Goal: Information Seeking & Learning: Check status

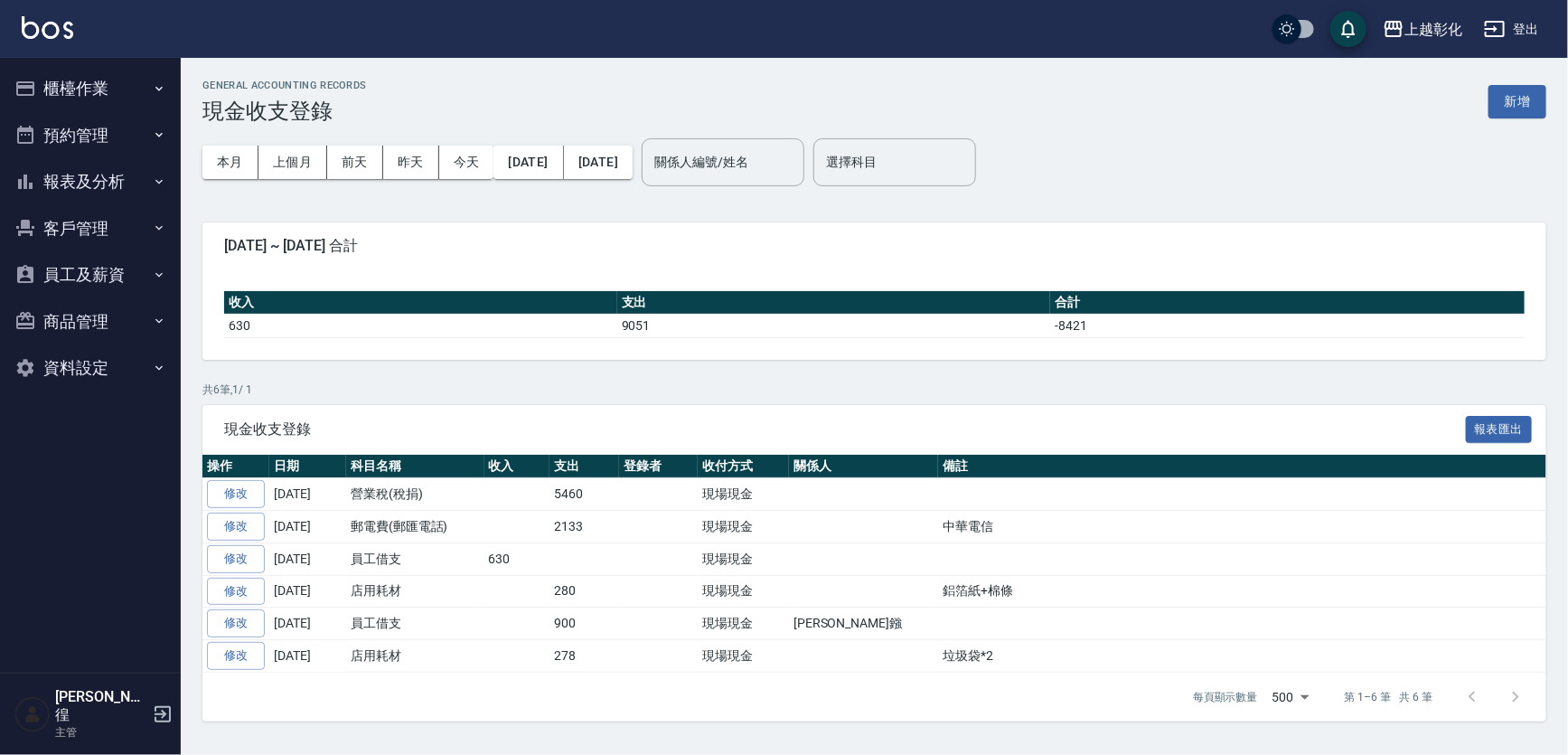
click at [97, 175] on button "報表及分析" at bounding box center [91, 181] width 166 height 47
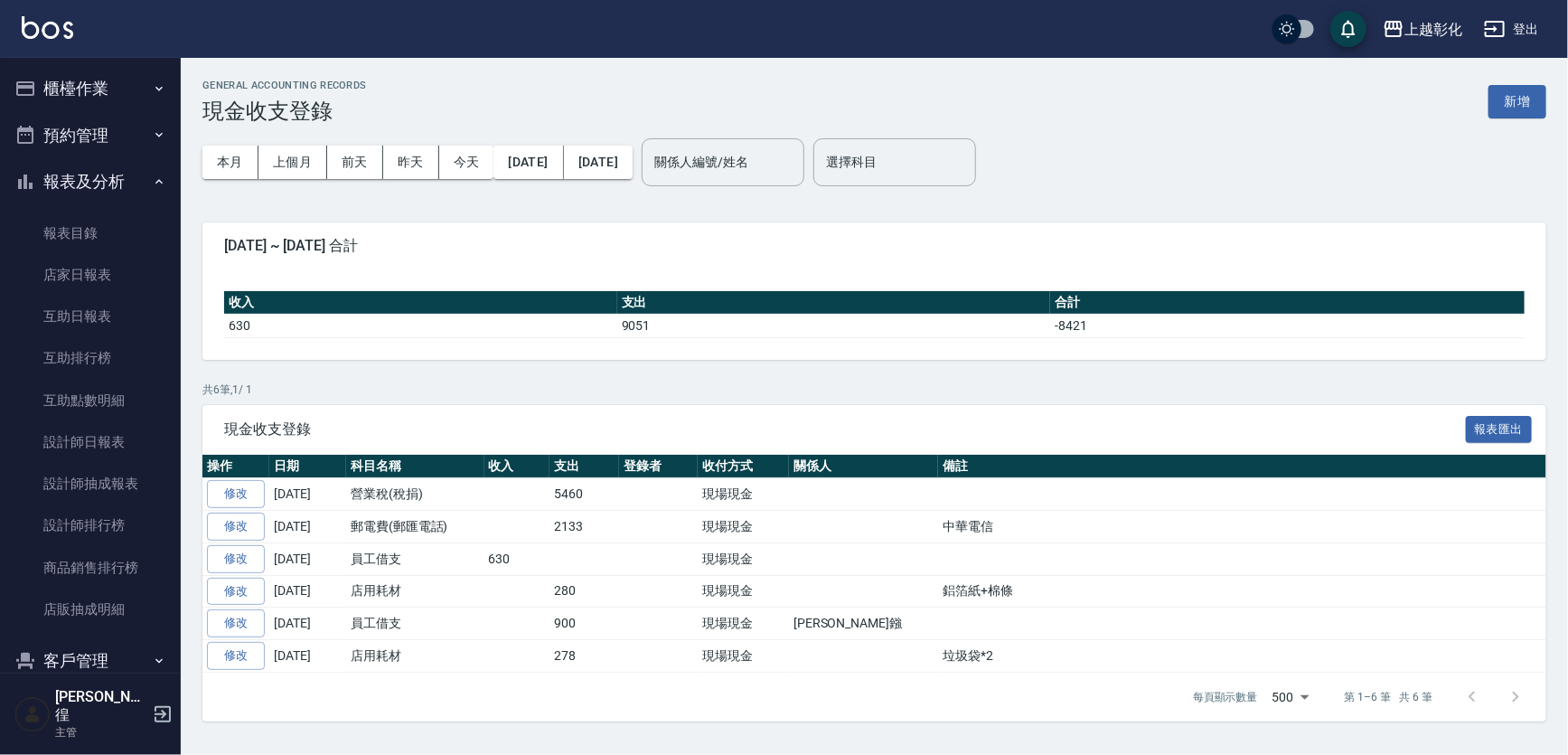
click at [121, 98] on button "櫃檯作業" at bounding box center [91, 88] width 166 height 47
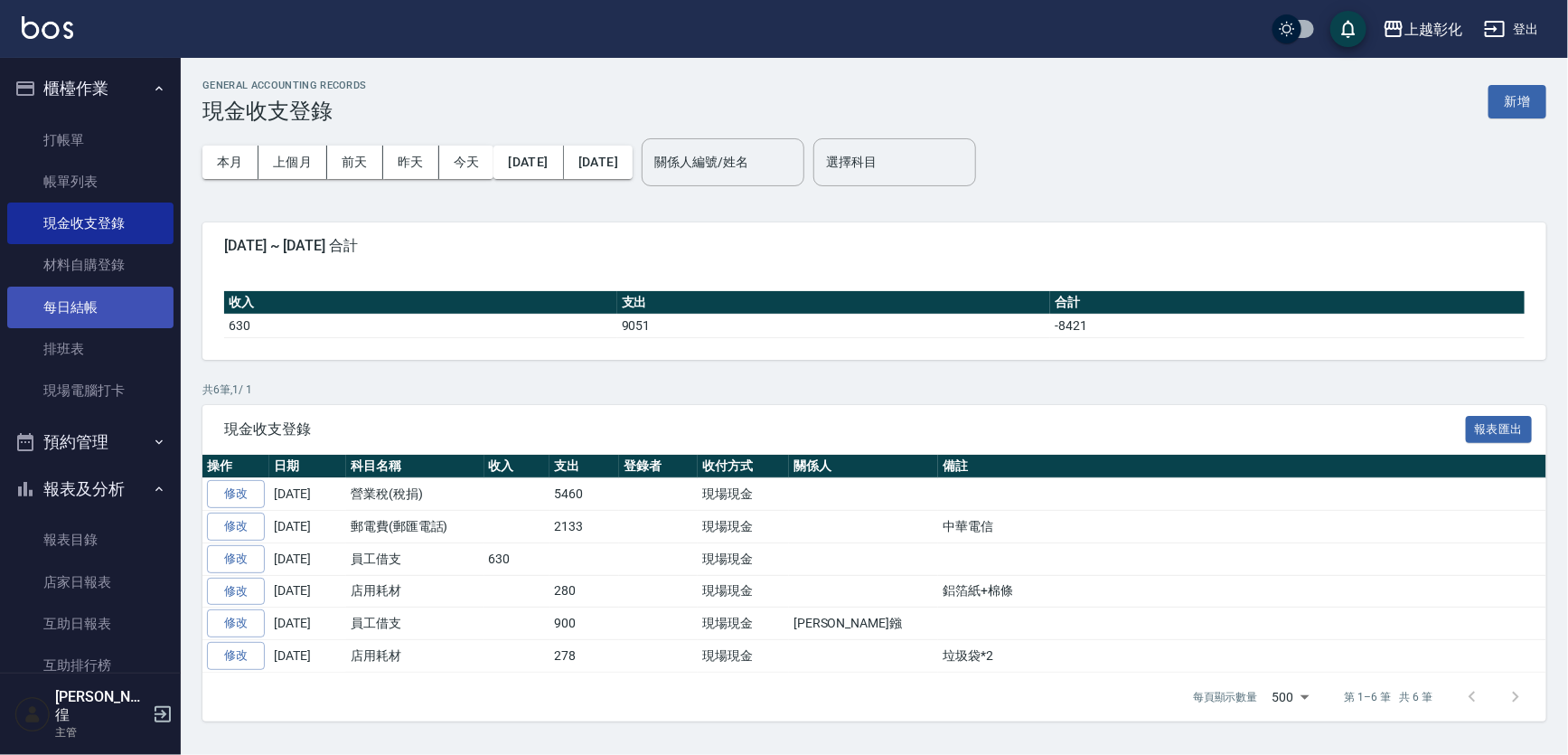
click at [87, 324] on link "每日結帳" at bounding box center [91, 308] width 166 height 42
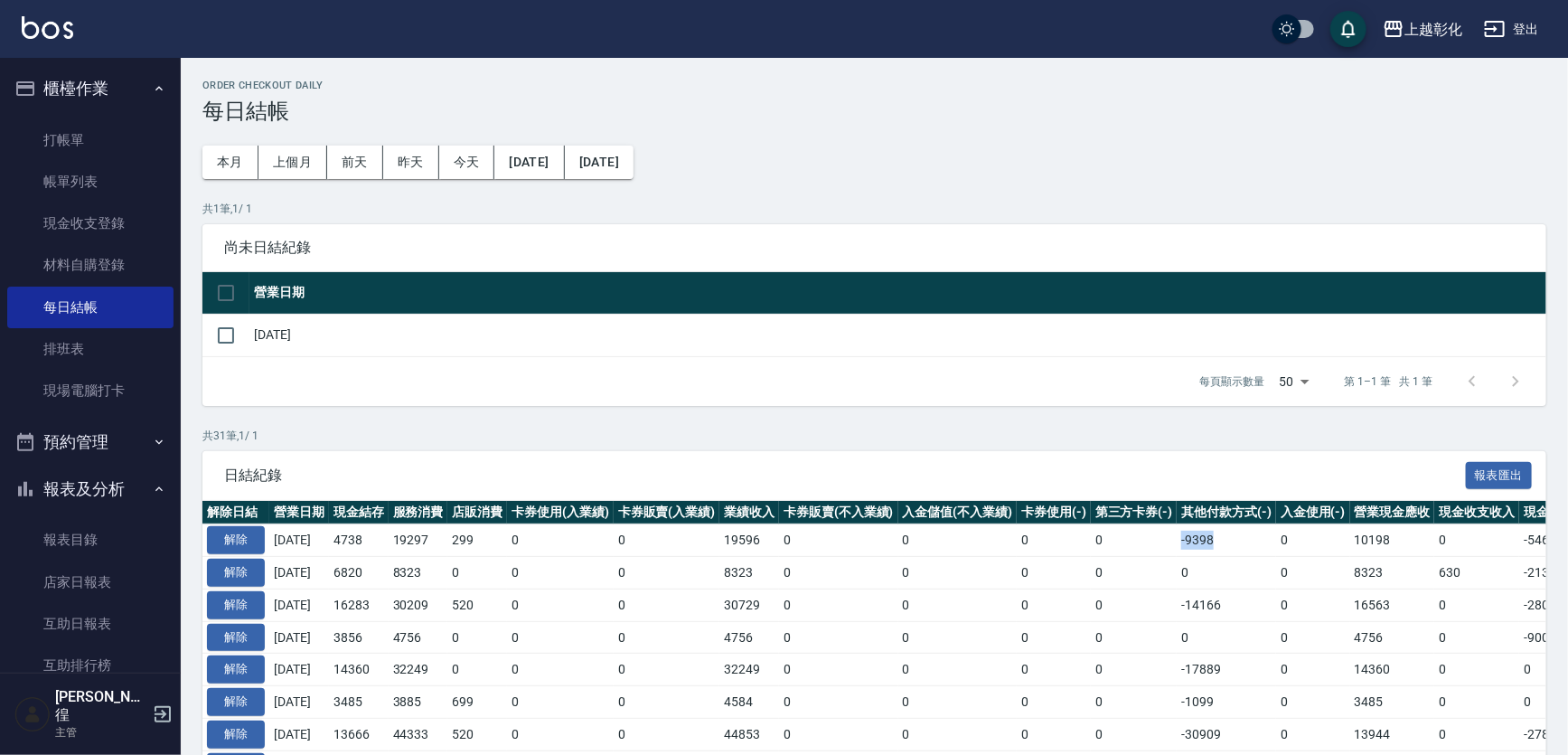
drag, startPoint x: 1195, startPoint y: 561, endPoint x: 1261, endPoint y: 562, distance: 66.0
click at [1261, 557] on td "-9398" at bounding box center [1227, 541] width 99 height 32
drag, startPoint x: 1261, startPoint y: 562, endPoint x: 1230, endPoint y: 569, distance: 31.8
click at [1231, 557] on td "-9398" at bounding box center [1227, 541] width 99 height 32
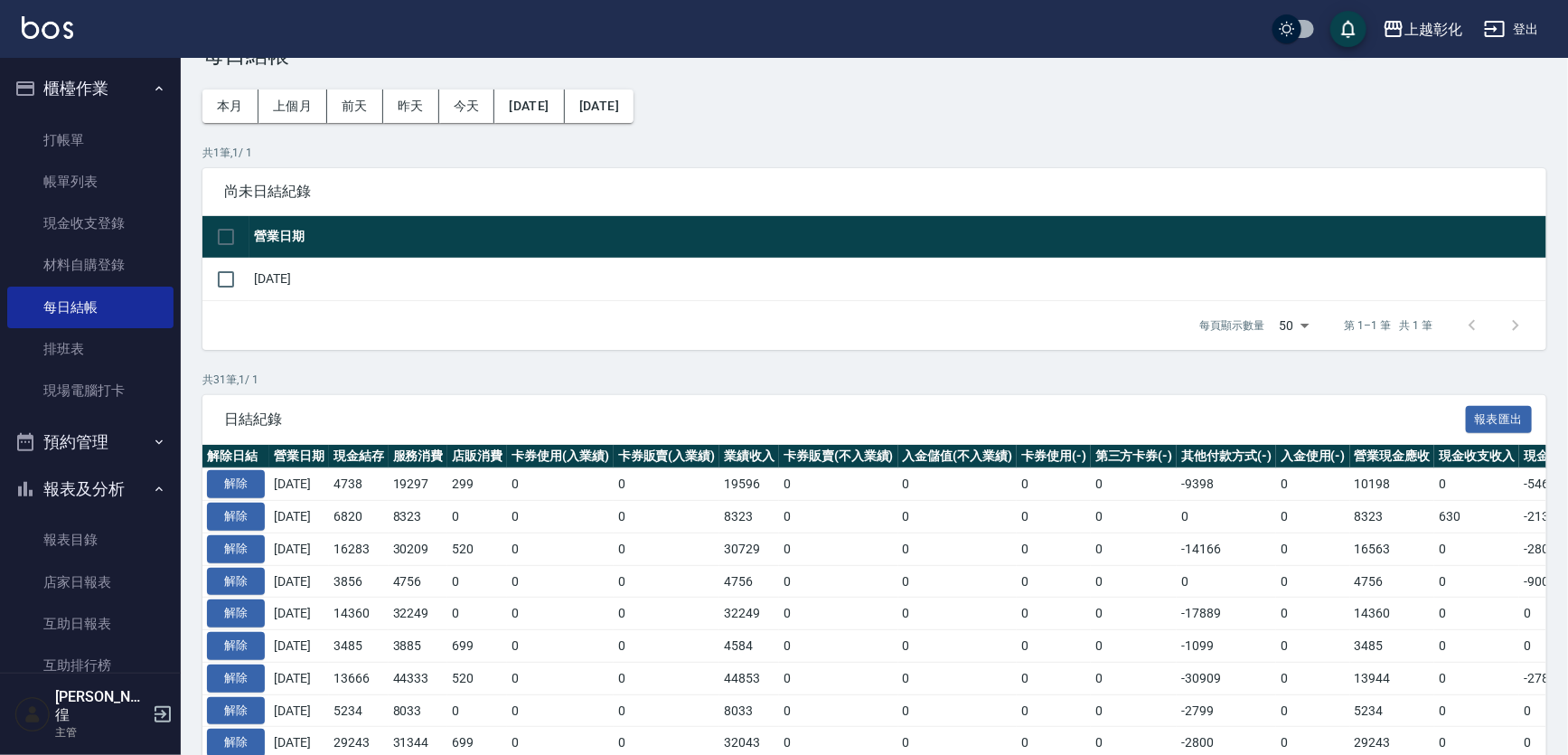
scroll to position [81, 0]
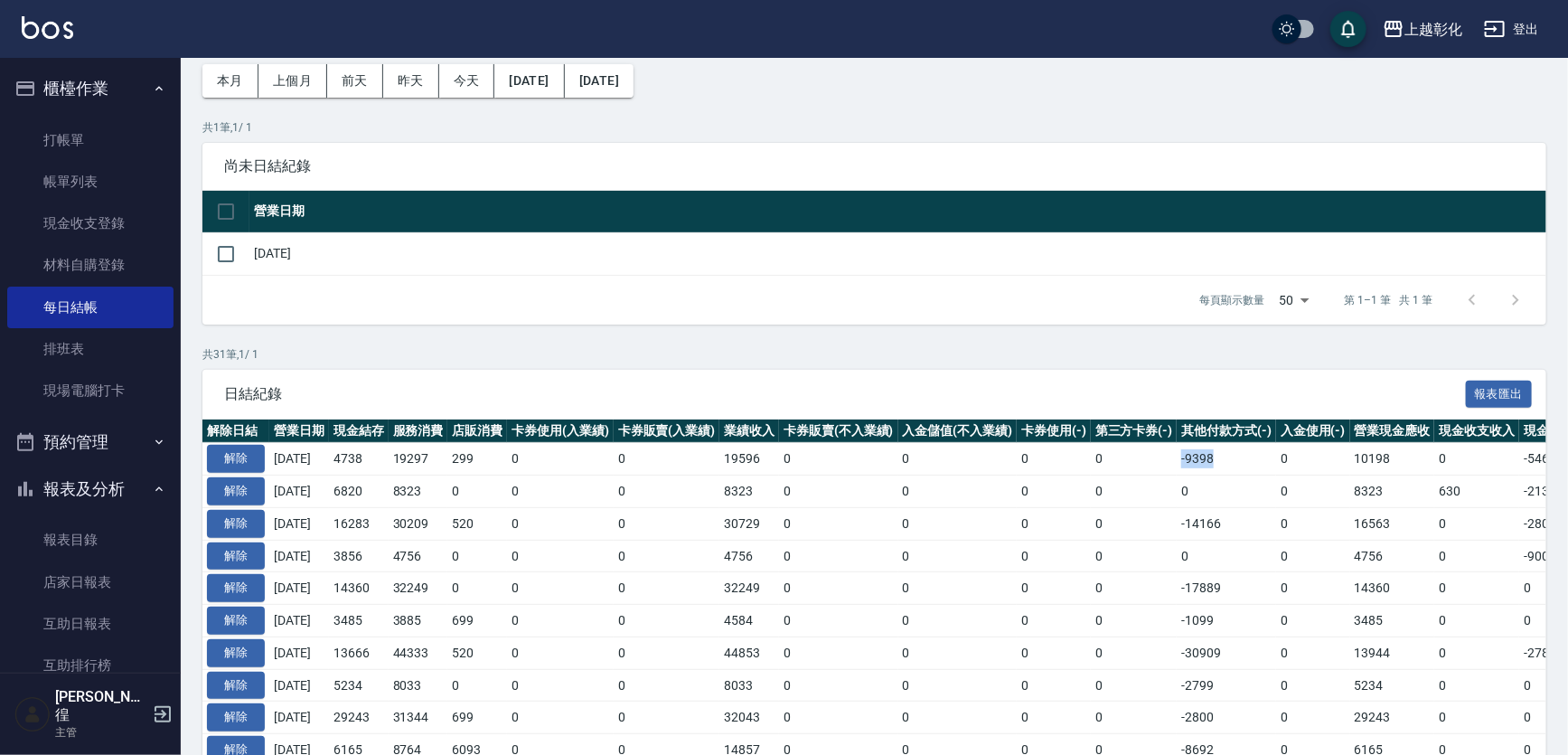
drag, startPoint x: 1187, startPoint y: 477, endPoint x: 1268, endPoint y: 478, distance: 81.0
click at [1268, 476] on tr "解除 [DATE] 4738 19297 299 0 0 19596 0 0 0 0 -9398 0 10198 0 -5460 0 [DATE]" at bounding box center [1018, 459] width 1633 height 32
click at [1269, 476] on td "-9398" at bounding box center [1227, 459] width 99 height 32
drag, startPoint x: 1253, startPoint y: 479, endPoint x: 1171, endPoint y: 491, distance: 82.9
click at [1171, 476] on tr "解除 [DATE] 4738 19297 299 0 0 19596 0 0 0 0 -9398 0 10198 0 -5460 0 [DATE]" at bounding box center [1018, 459] width 1633 height 32
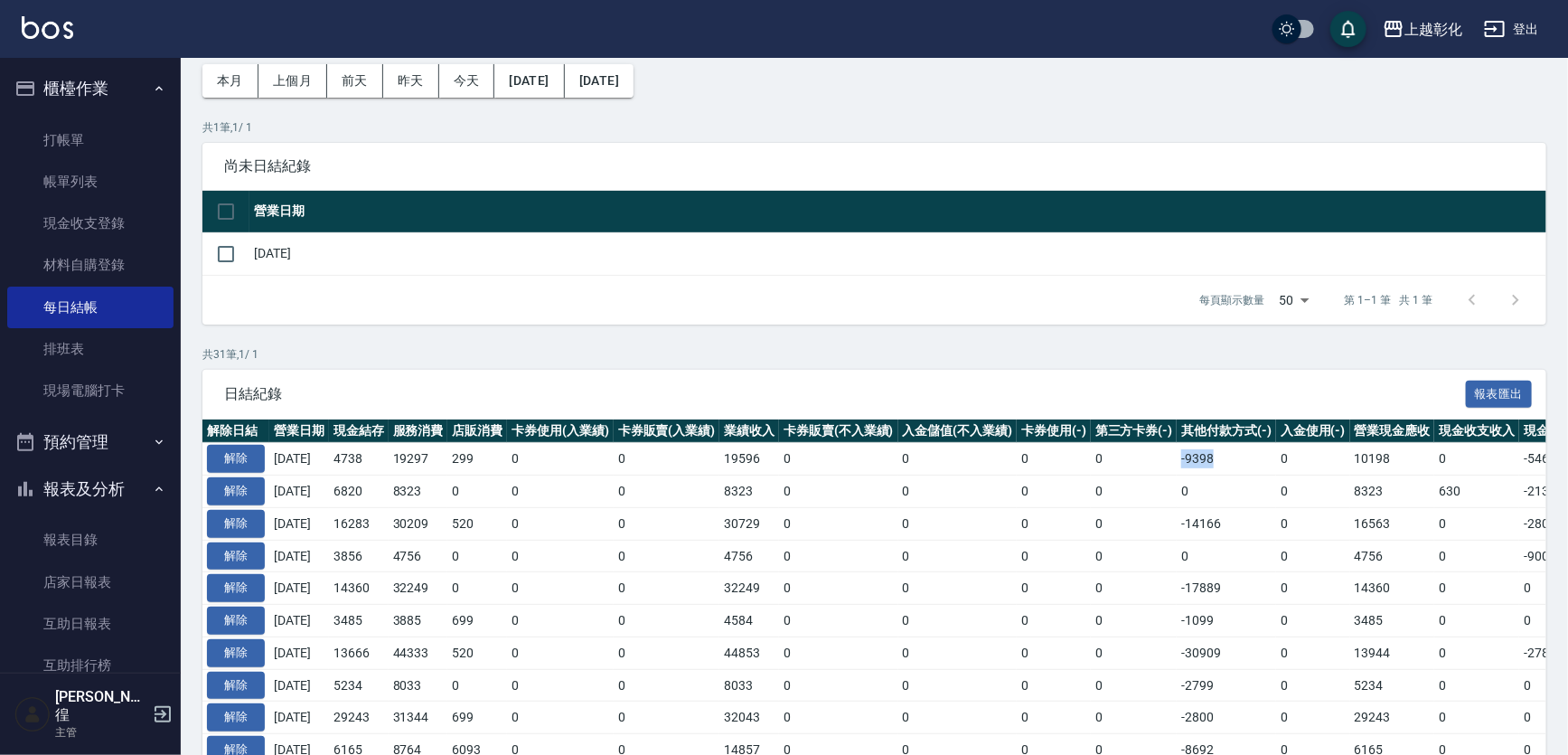
click at [1171, 476] on td "0" at bounding box center [1134, 459] width 87 height 32
click at [127, 573] on link "店家日報表" at bounding box center [91, 582] width 166 height 42
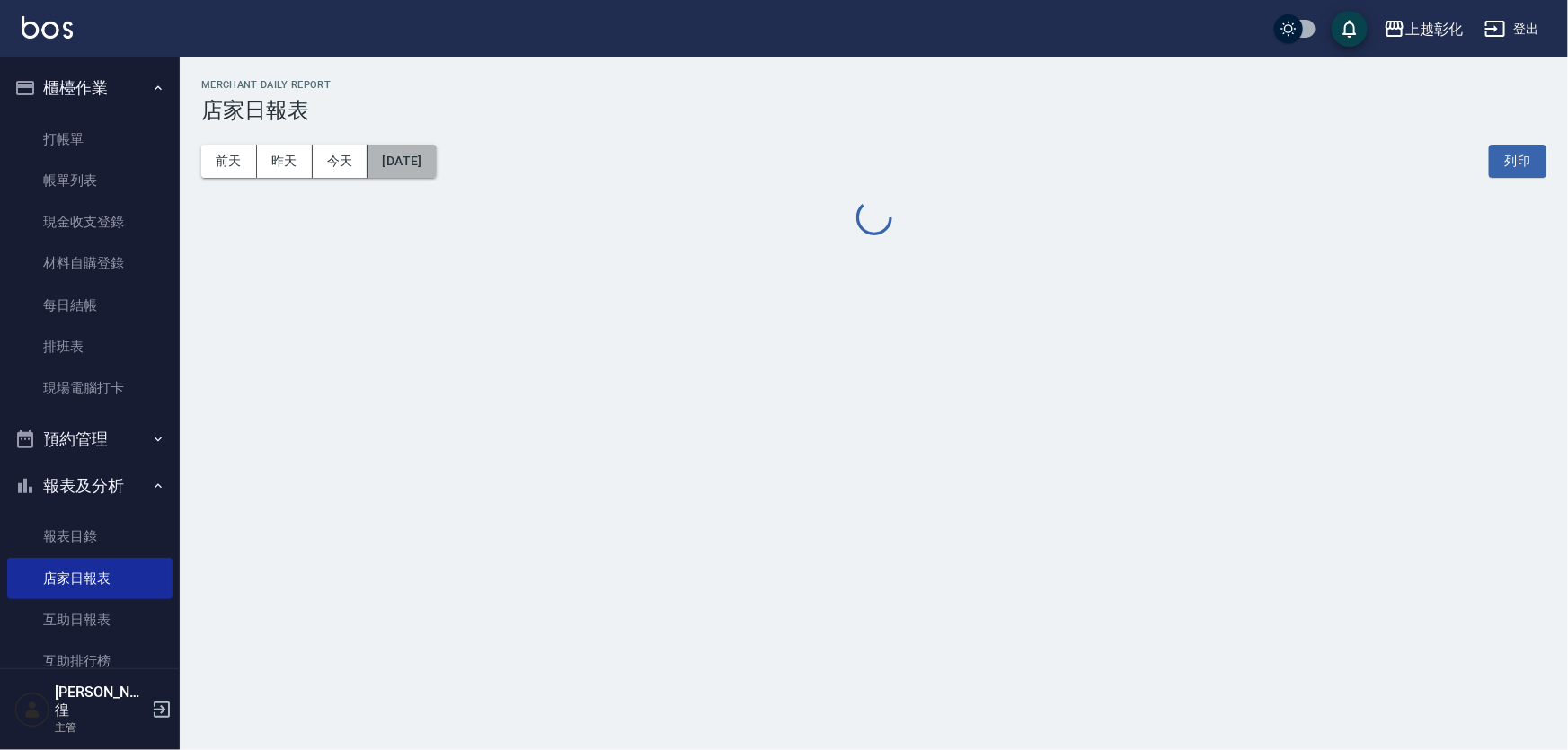
click at [411, 168] on button "[DATE]" at bounding box center [402, 161] width 68 height 33
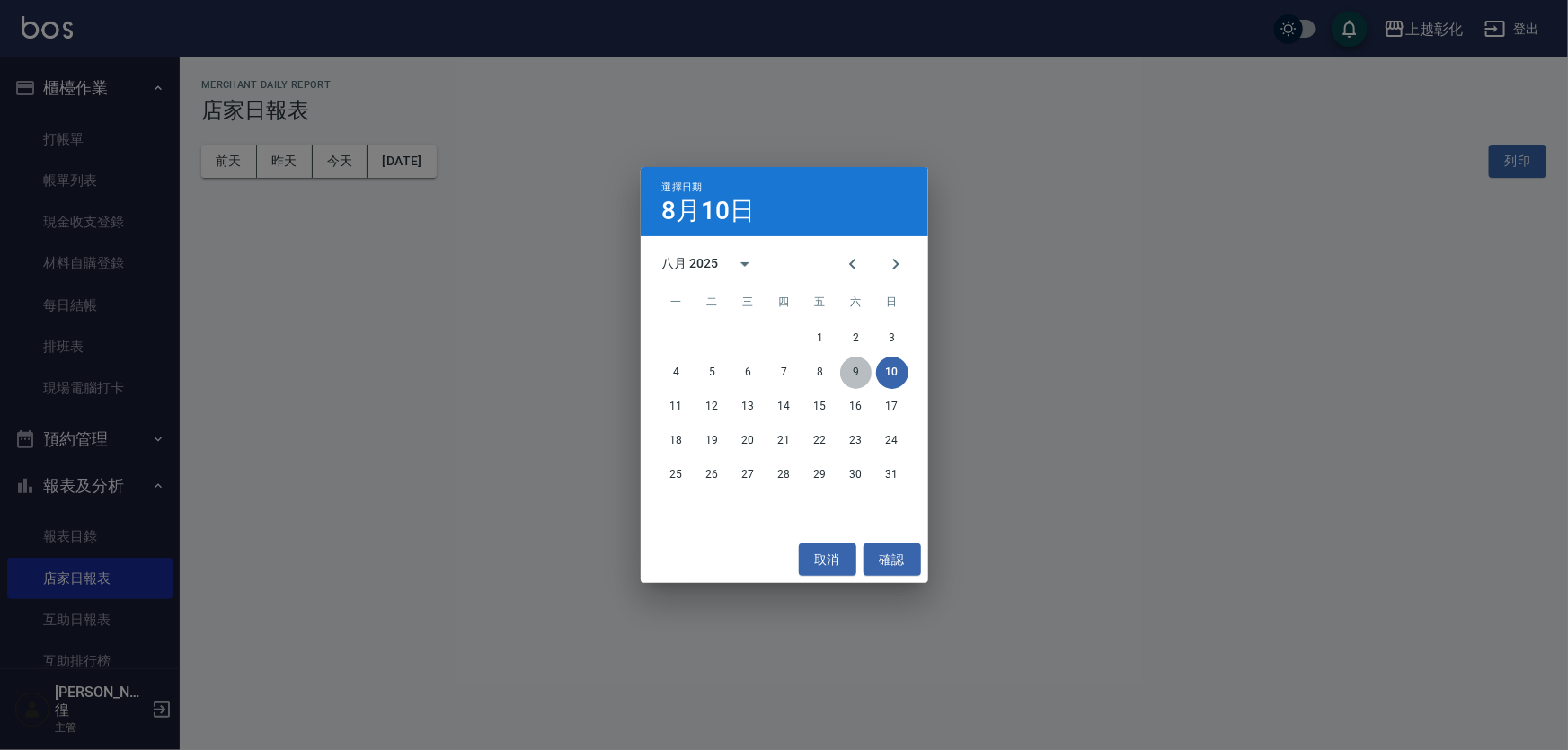
click at [849, 384] on button "9" at bounding box center [856, 372] width 32 height 32
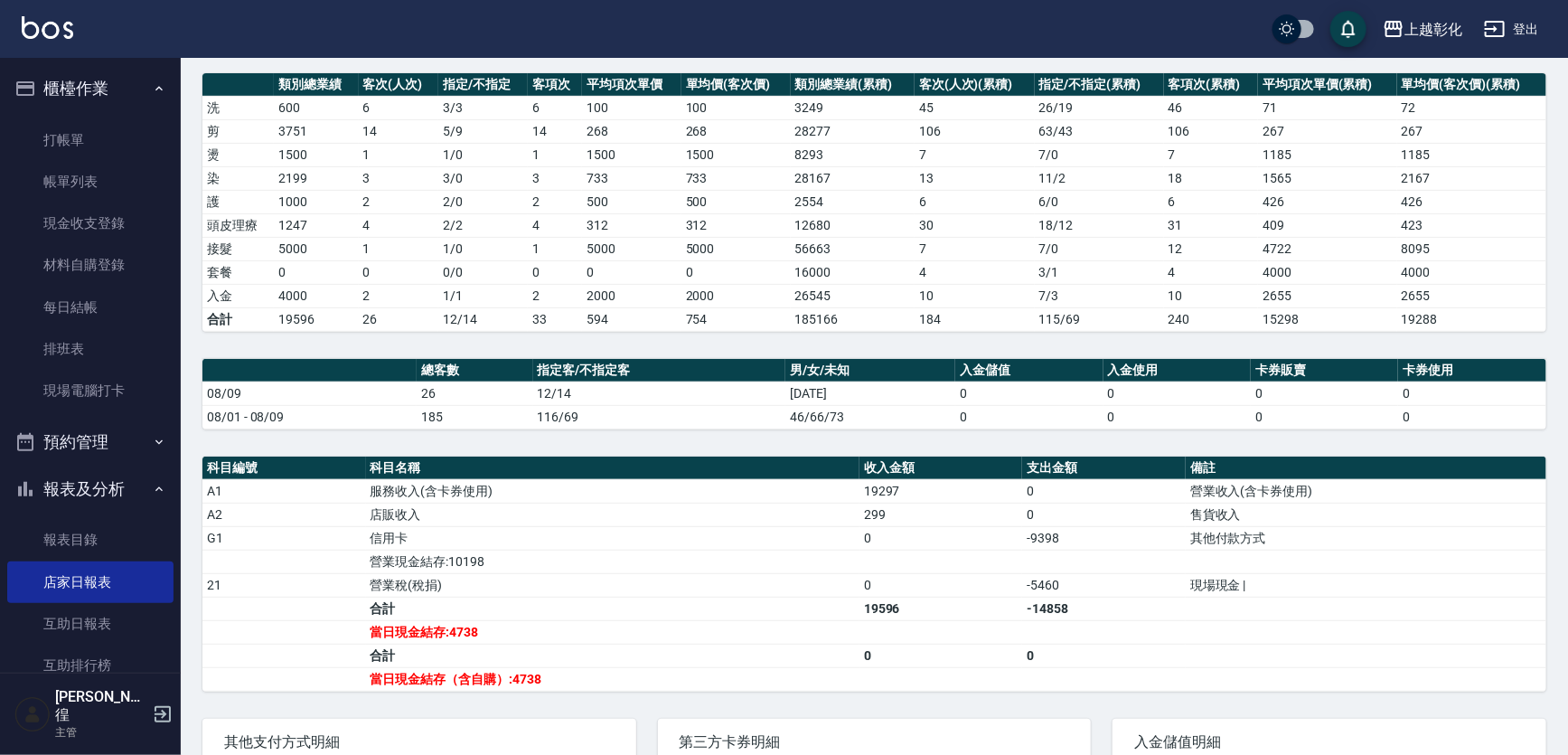
scroll to position [246, 0]
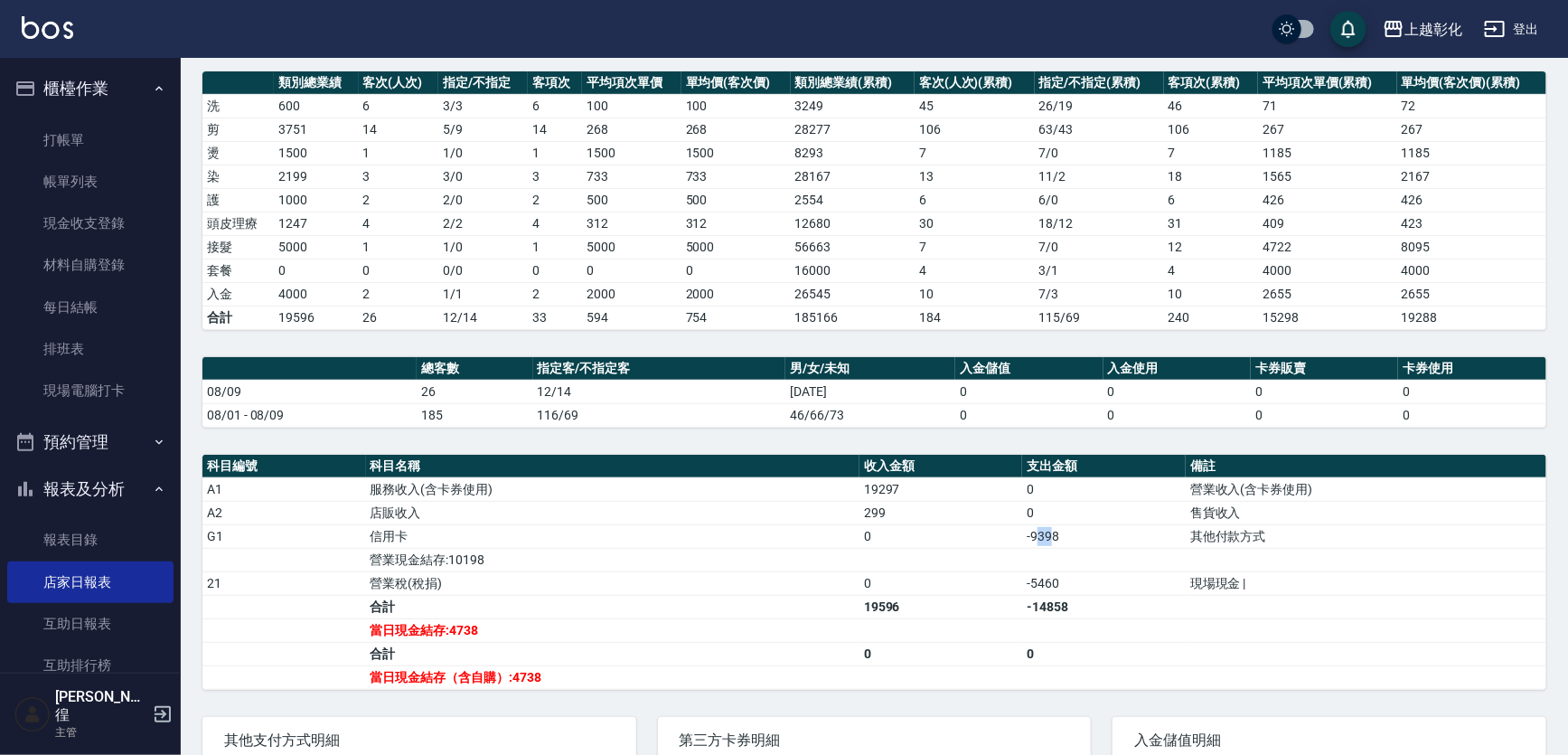
drag, startPoint x: 1054, startPoint y: 527, endPoint x: 1039, endPoint y: 531, distance: 15.5
click at [1039, 531] on td "-9398" at bounding box center [1105, 536] width 164 height 24
click at [1096, 540] on td "-9398" at bounding box center [1105, 536] width 164 height 24
click at [1232, 535] on td "其他付款方式" at bounding box center [1366, 536] width 360 height 24
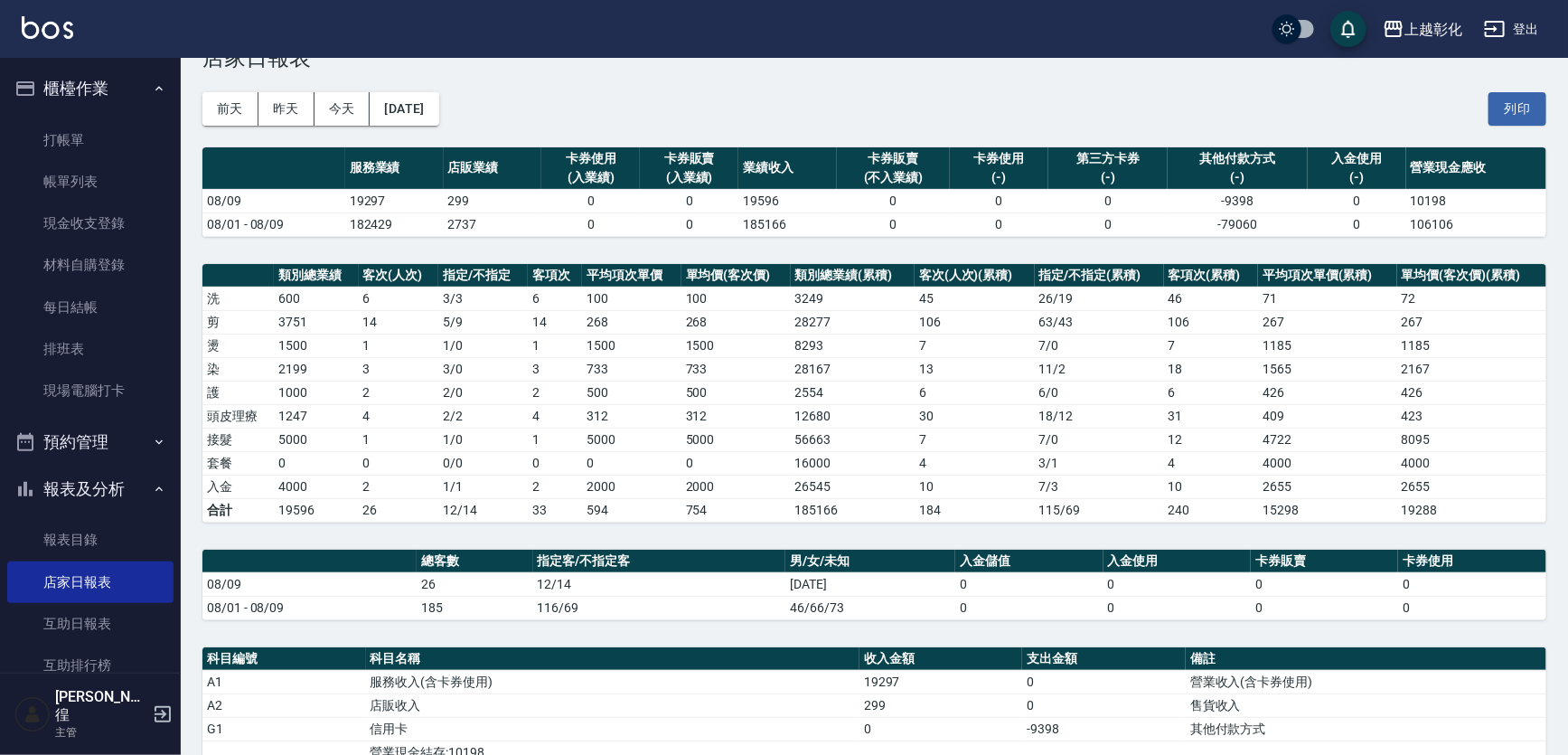
scroll to position [328, 0]
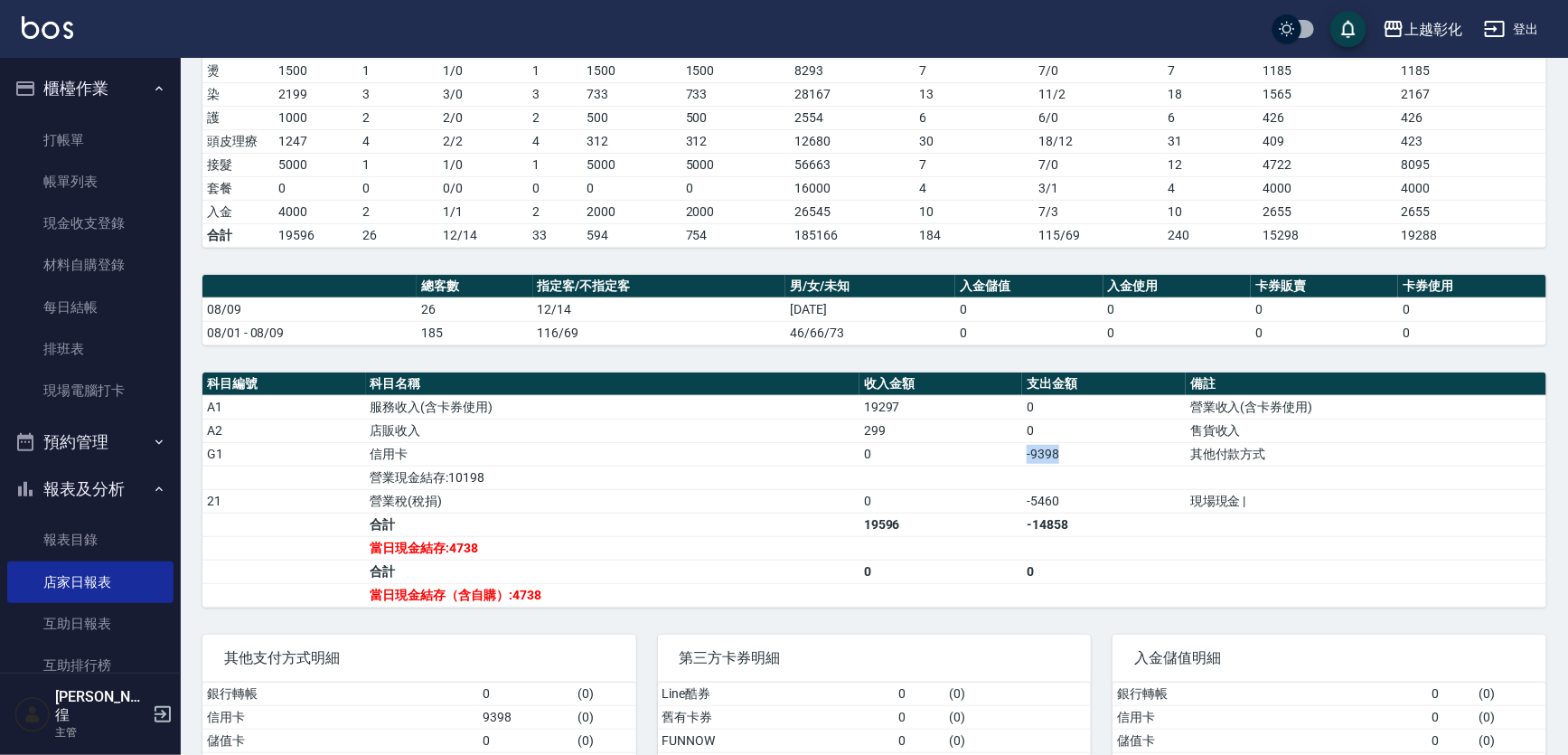
drag, startPoint x: 1085, startPoint y: 452, endPoint x: 1027, endPoint y: 451, distance: 58.0
click at [1027, 451] on td "-9398" at bounding box center [1105, 454] width 164 height 24
click at [1008, 458] on td "0" at bounding box center [942, 454] width 164 height 24
drag, startPoint x: 1008, startPoint y: 458, endPoint x: 1096, endPoint y: 470, distance: 88.8
click at [1095, 470] on tbody "A1 服務收入(含卡券使用) 19297 0 營業收入(含卡券使用) A2 店販收入 299 0 售貨收入 G1 信用卡 0 -9398 其他付款方式 營業現…" at bounding box center [874, 500] width 1344 height 212
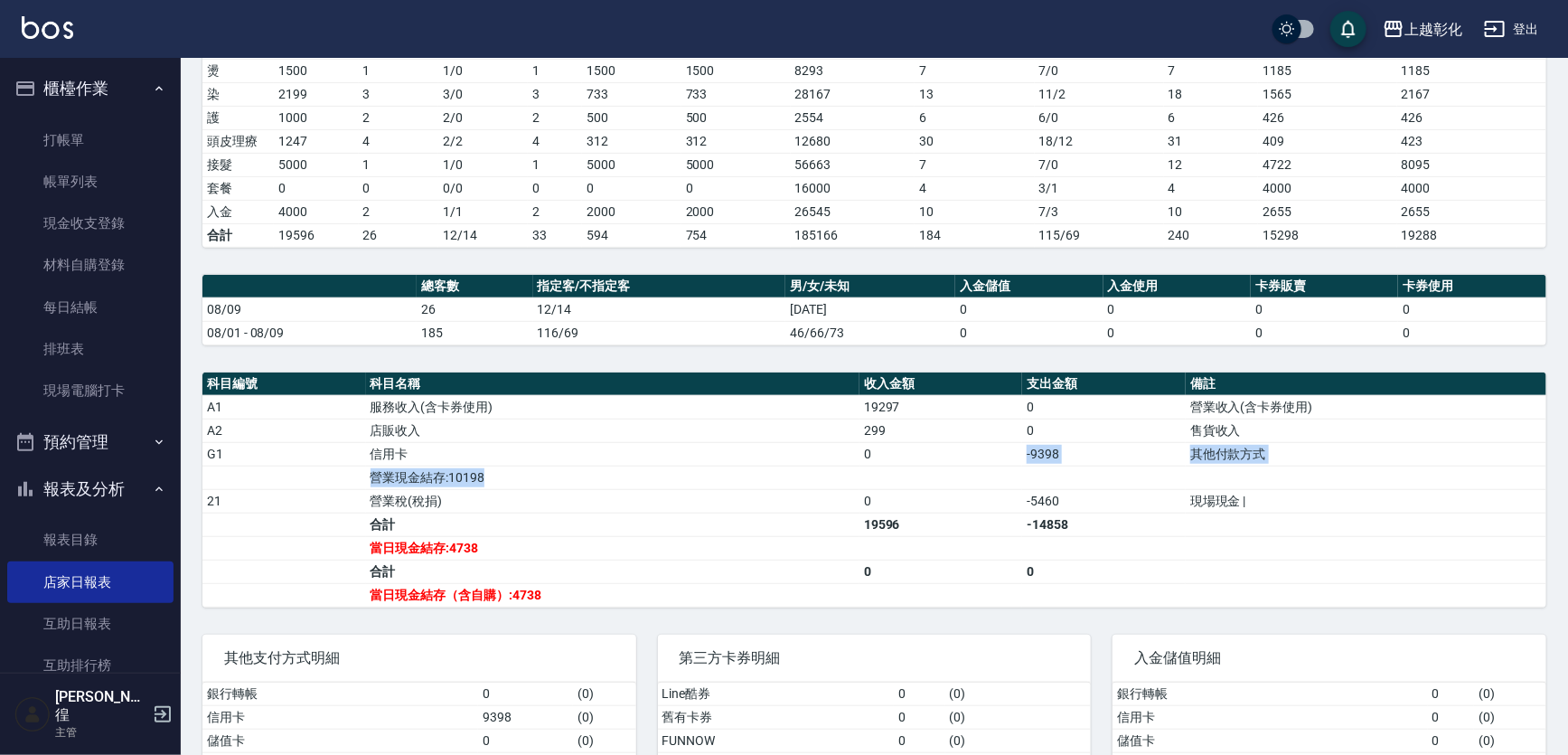
click at [1096, 456] on td "-9398" at bounding box center [1105, 454] width 164 height 24
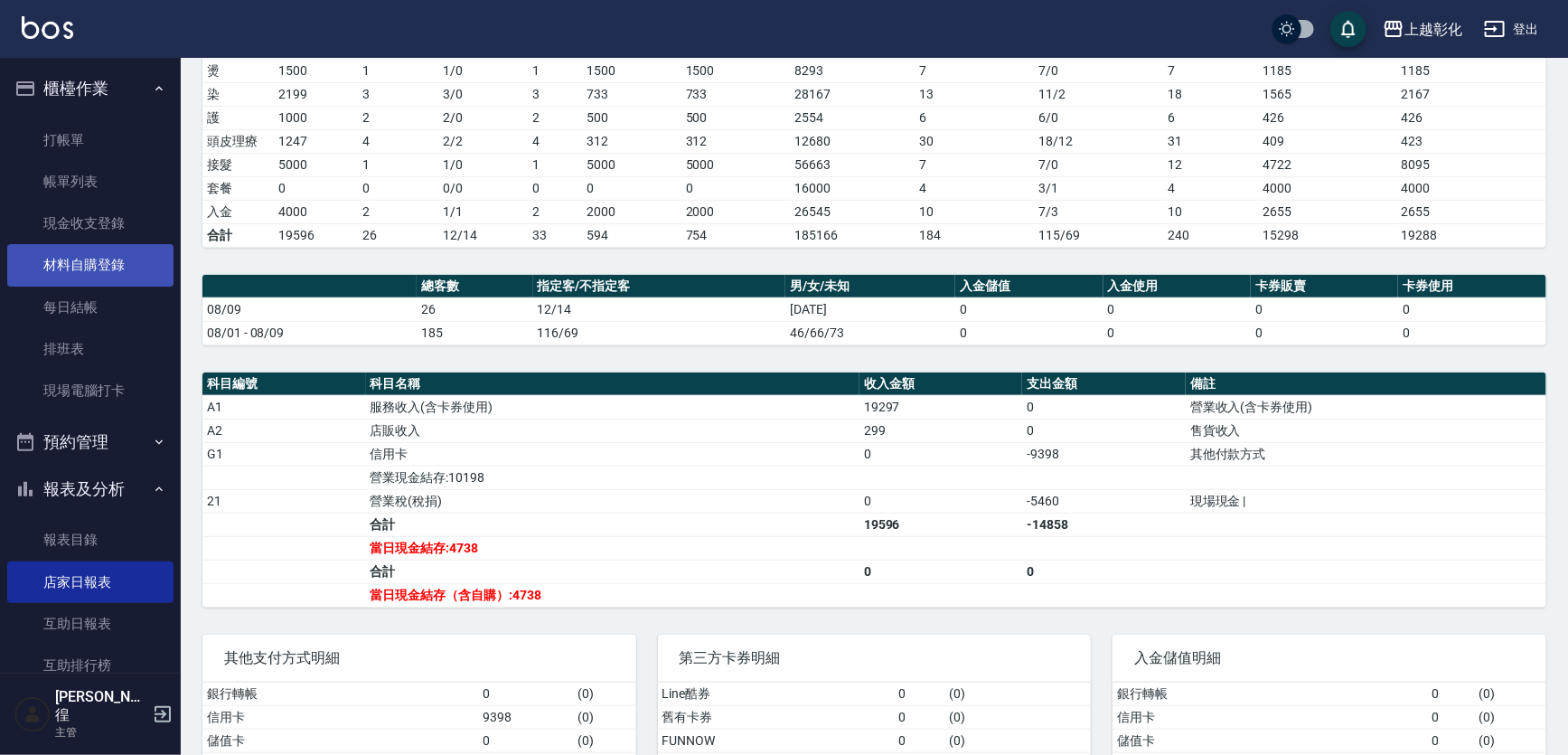
click at [107, 272] on link "材料自購登錄" at bounding box center [91, 265] width 166 height 42
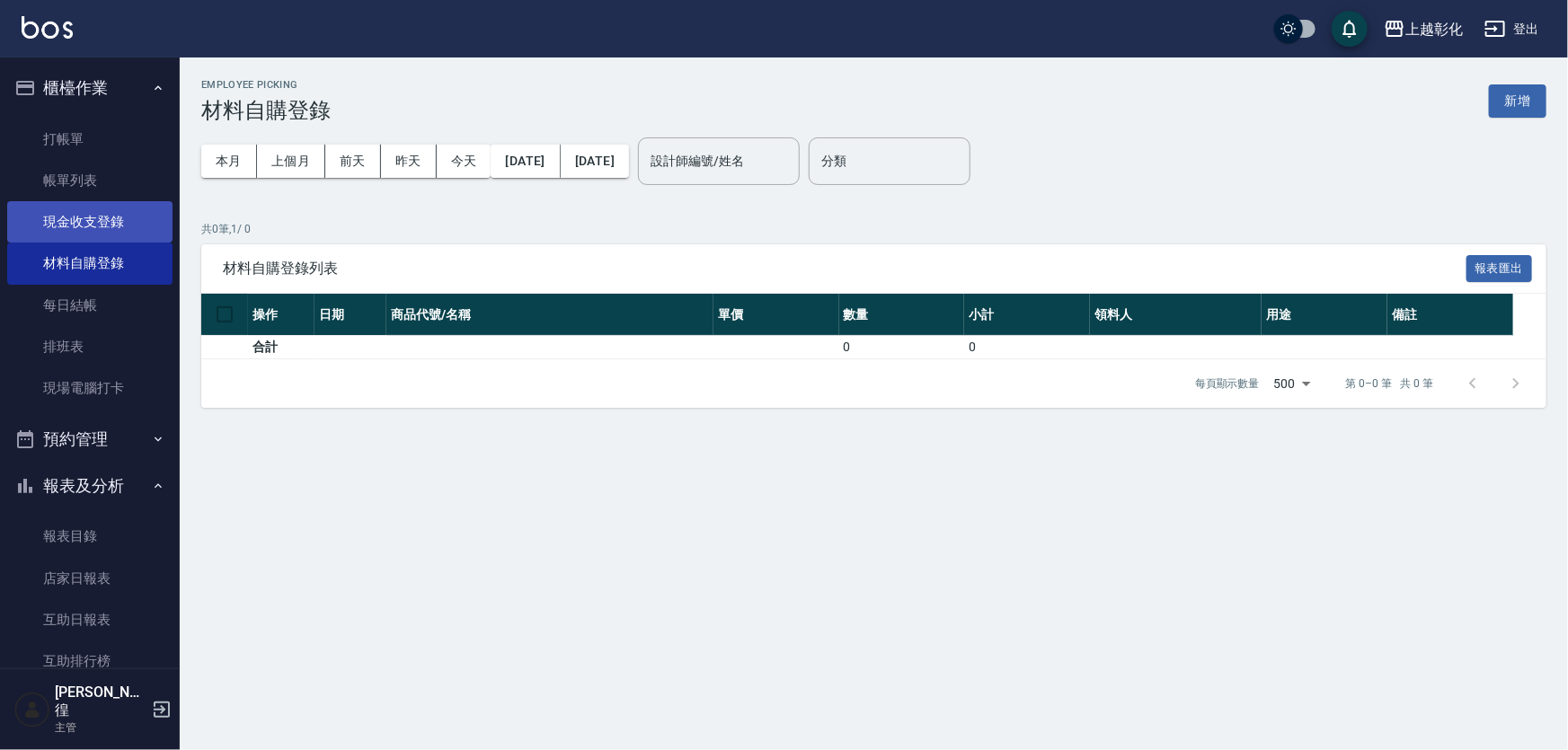
click at [127, 205] on link "現金收支登錄" at bounding box center [90, 222] width 165 height 42
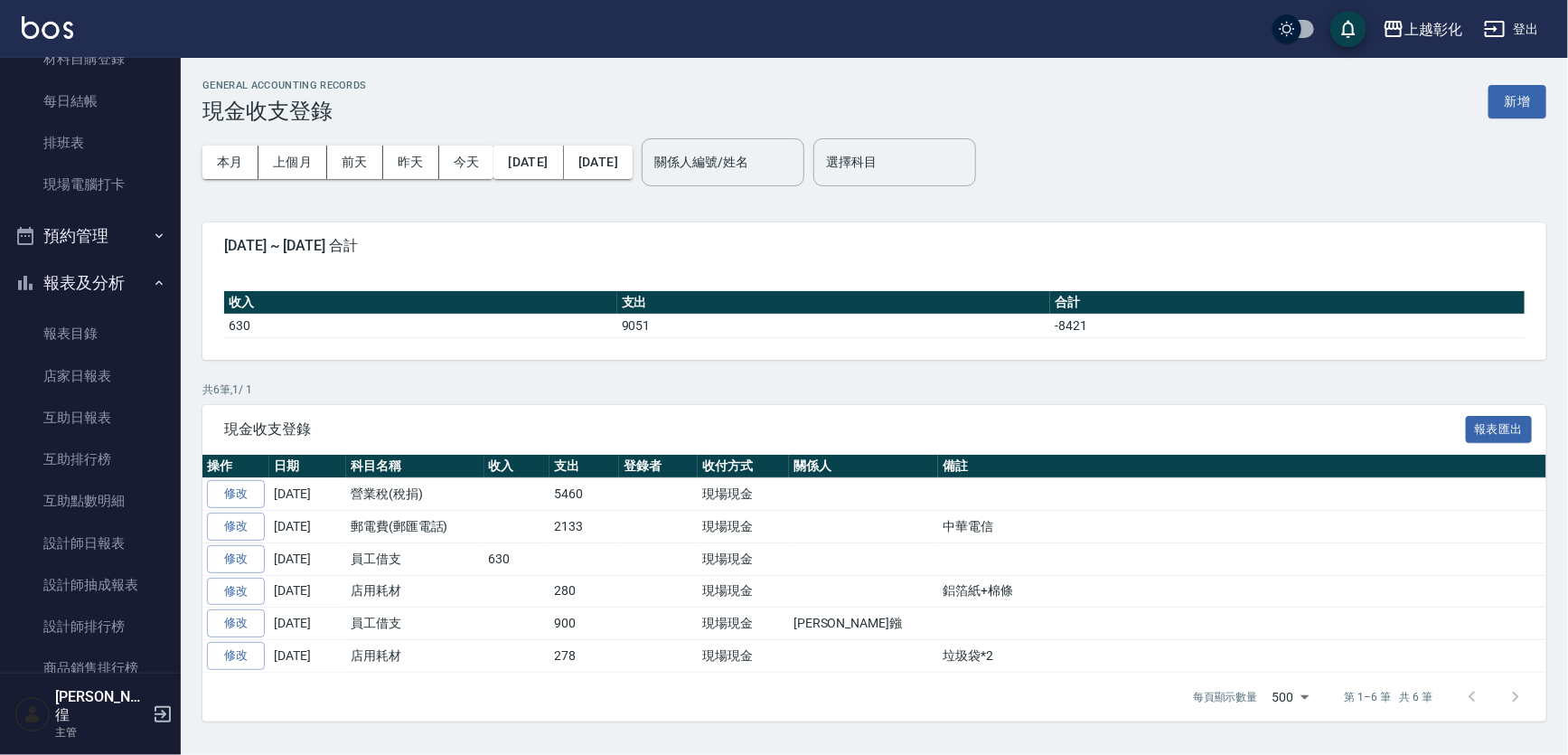
scroll to position [462, 0]
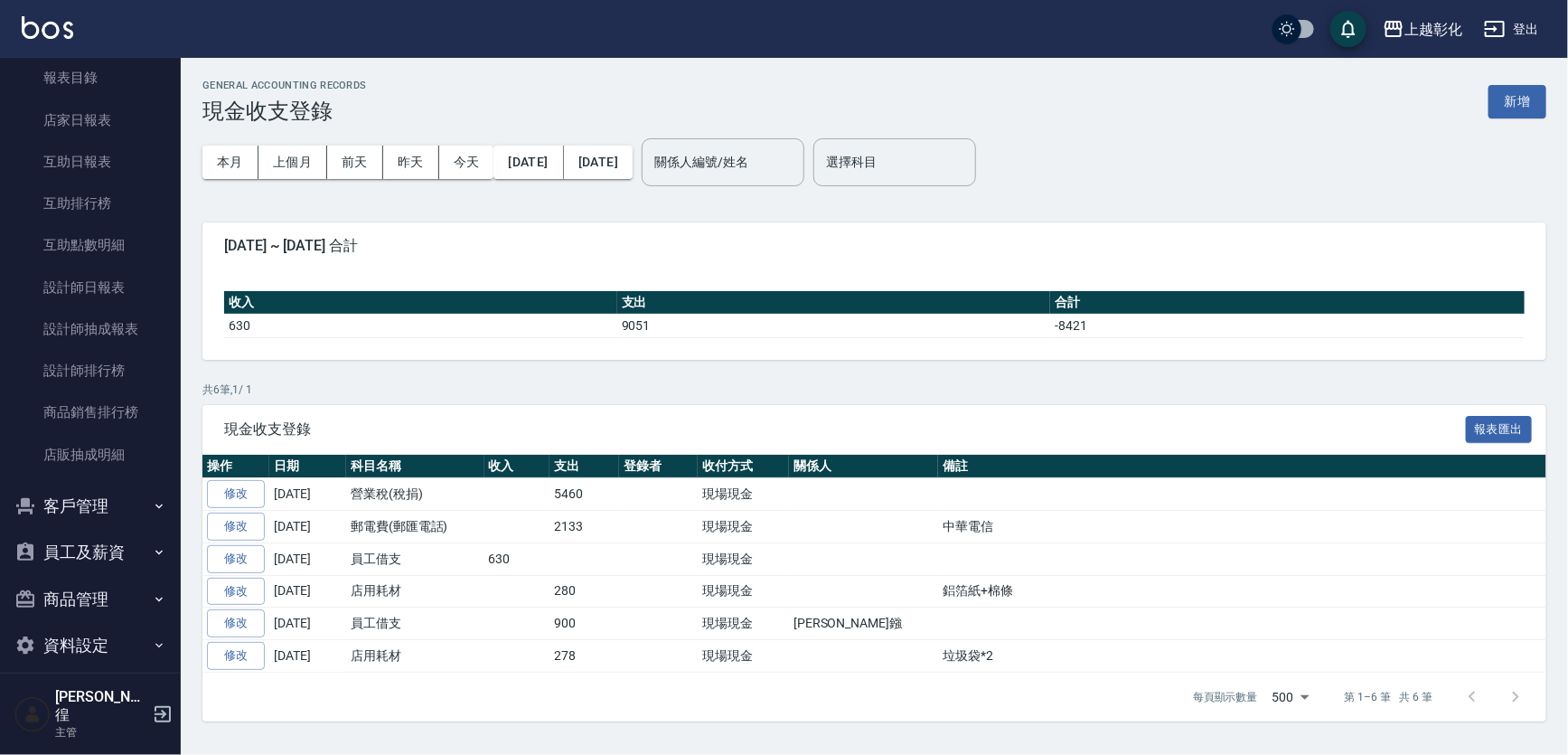
click at [50, 505] on button "客戶管理" at bounding box center [91, 505] width 166 height 47
click at [80, 561] on link "客戶列表" at bounding box center [91, 557] width 166 height 42
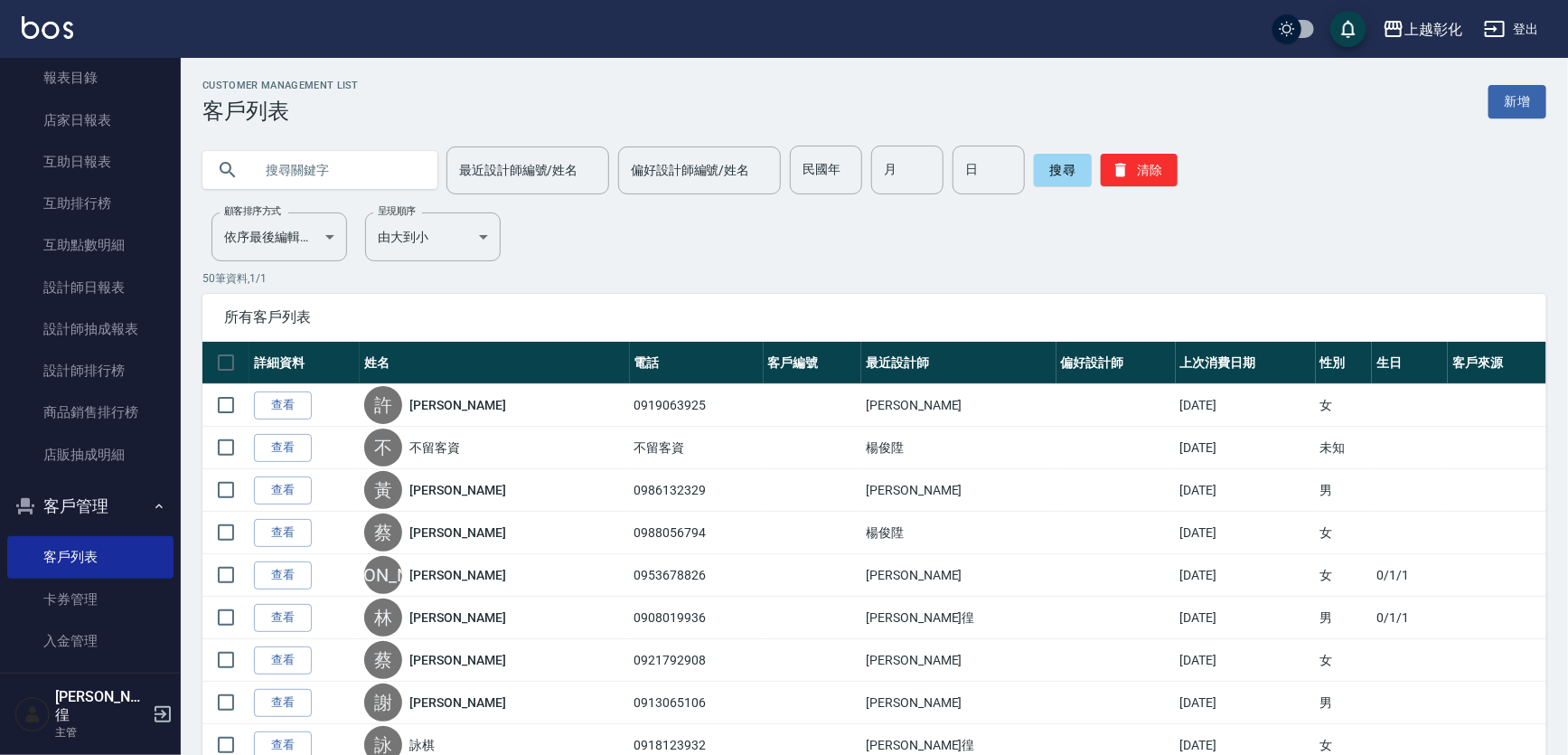
click at [282, 172] on input "text" at bounding box center [338, 170] width 170 height 49
type input "0963770386"
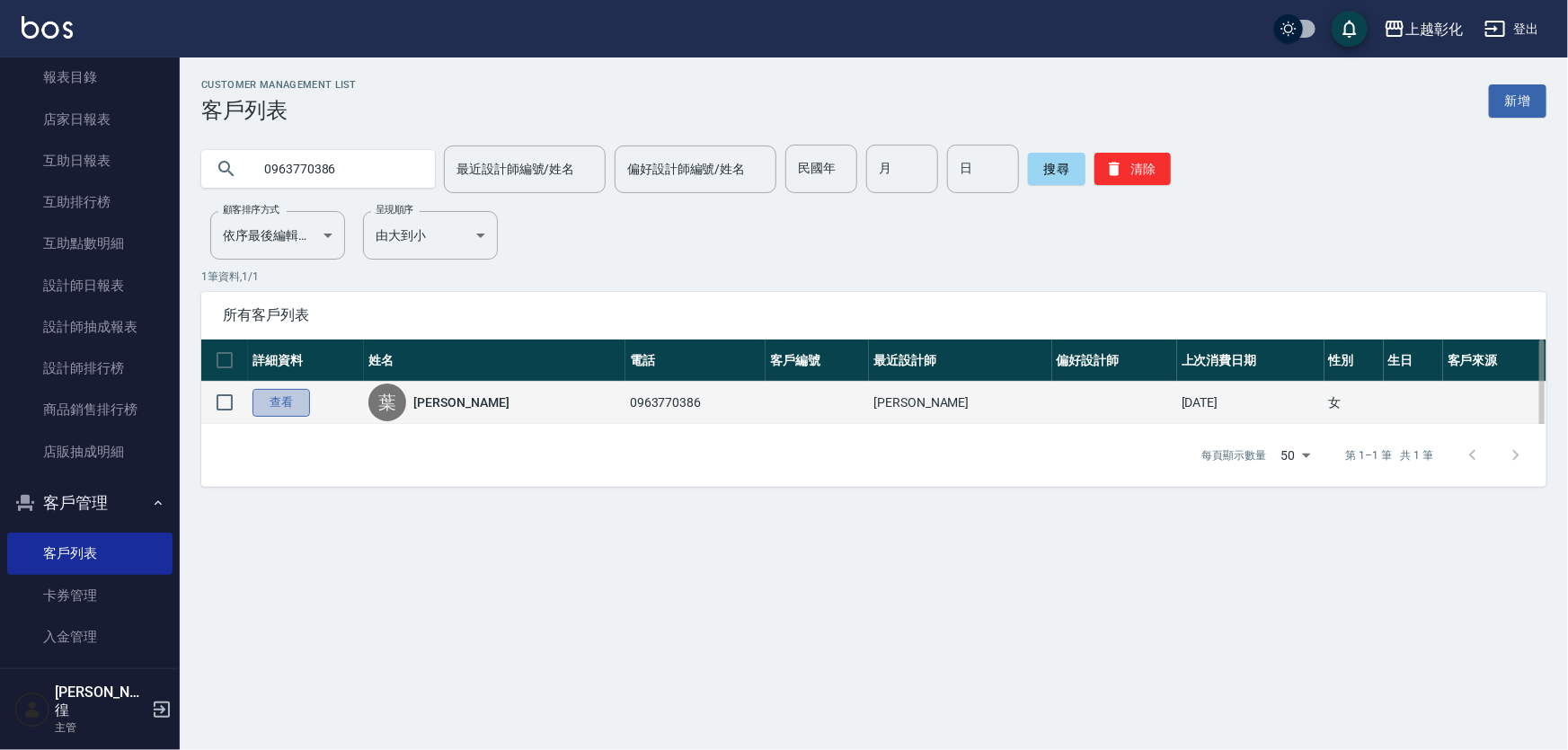
click at [288, 416] on link "查看" at bounding box center [280, 402] width 58 height 27
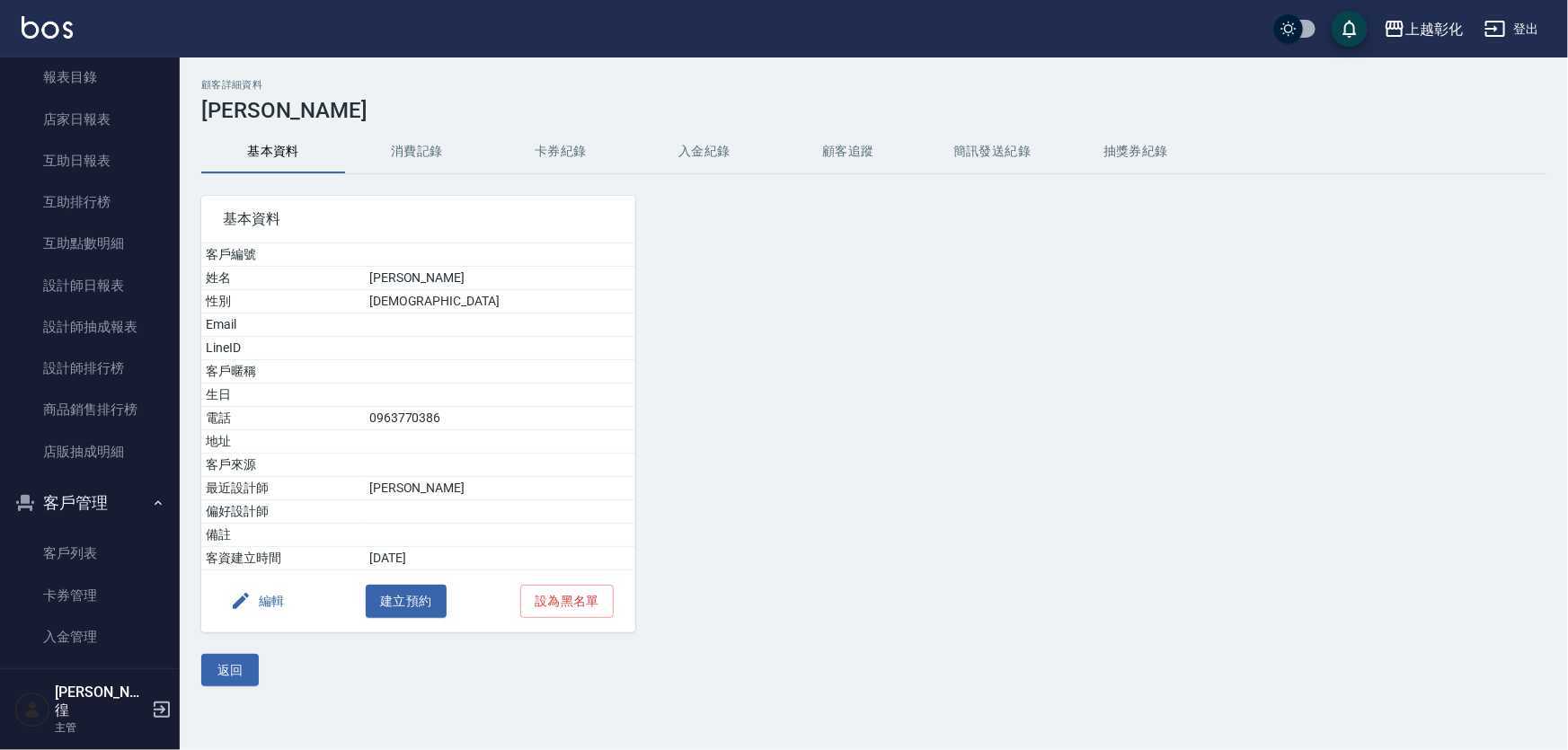
click at [406, 146] on button "消費記錄" at bounding box center [417, 152] width 144 height 44
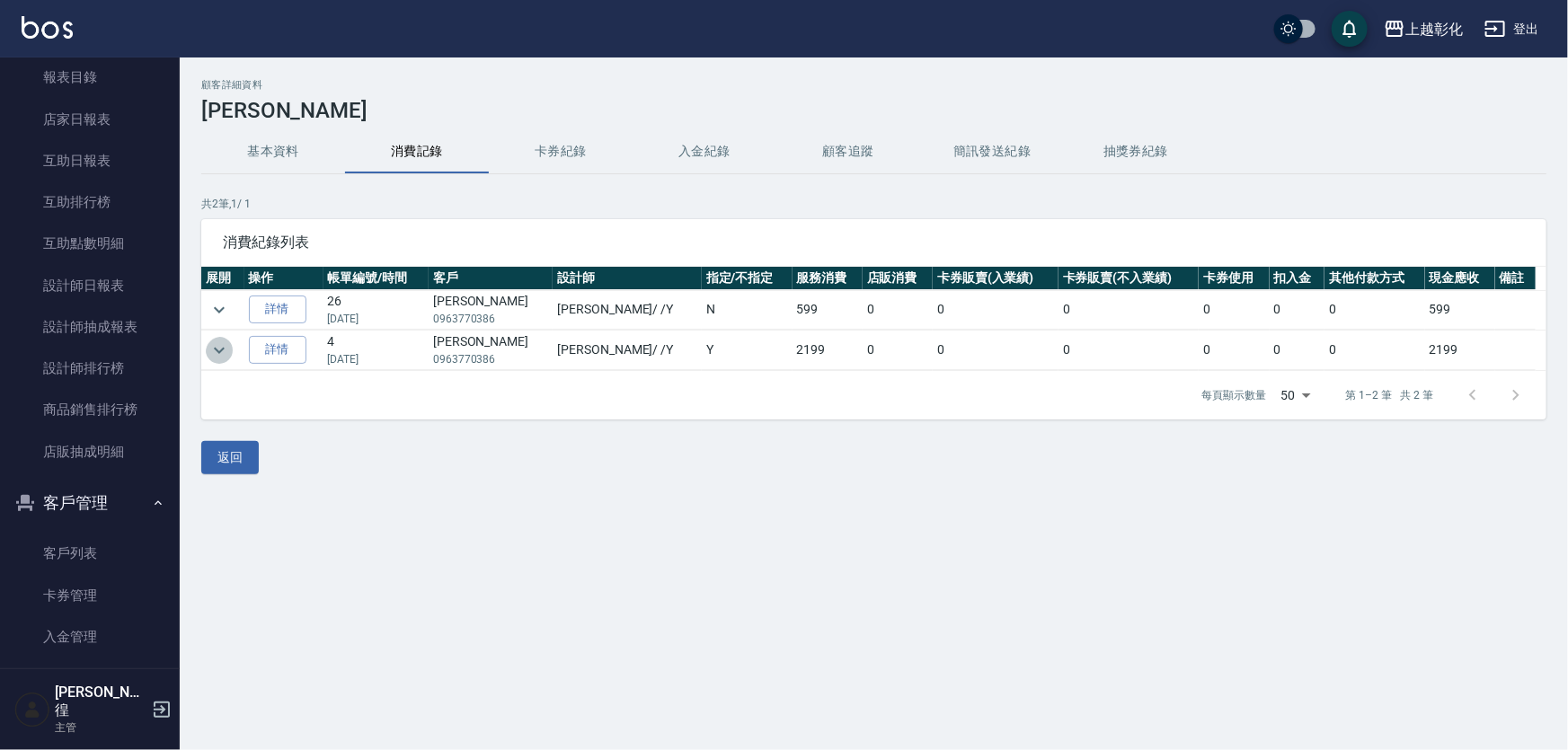
click at [220, 341] on icon "expand row" at bounding box center [219, 349] width 22 height 22
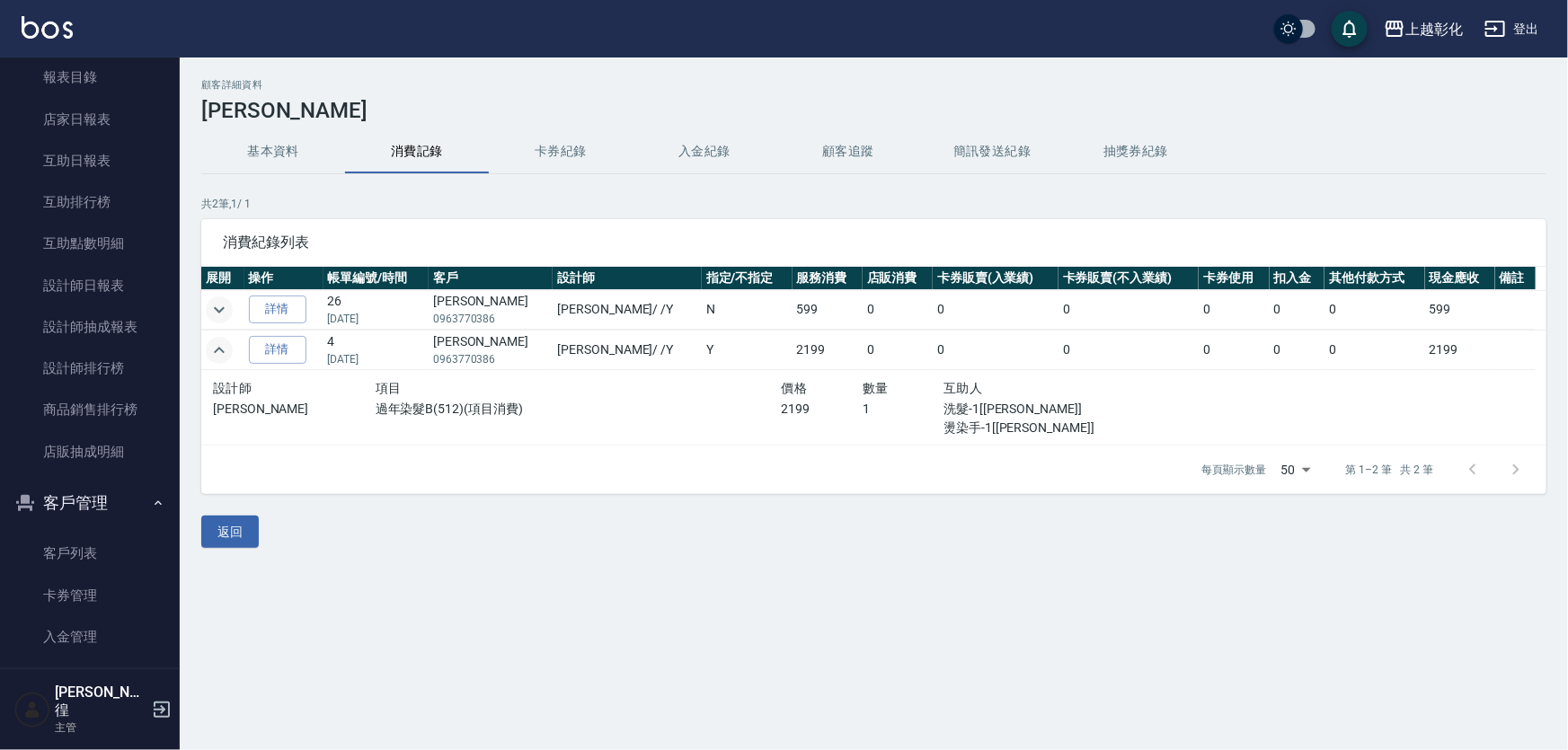
click at [213, 310] on icon "expand row" at bounding box center [219, 310] width 22 height 22
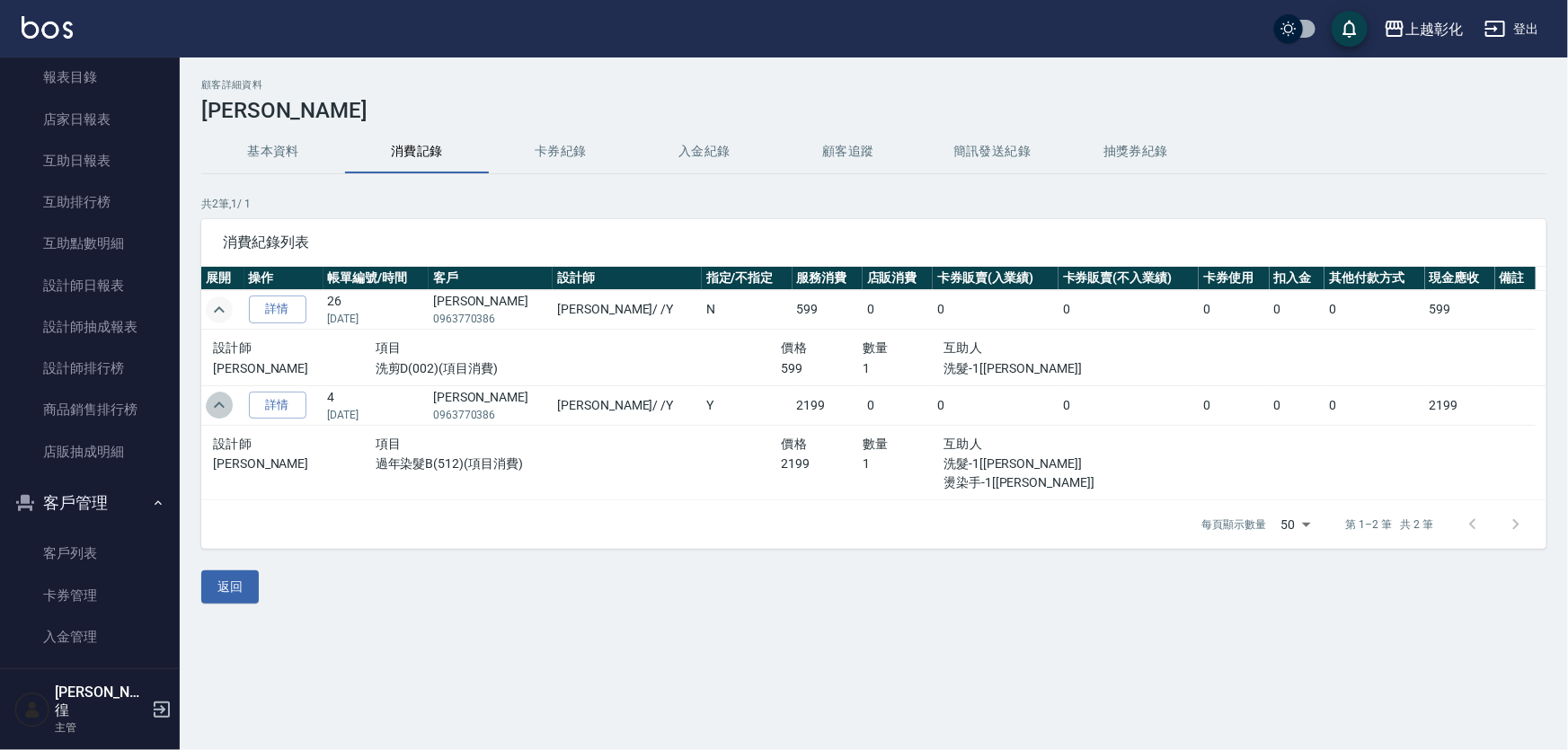
click at [211, 408] on icon "expand row" at bounding box center [219, 404] width 22 height 22
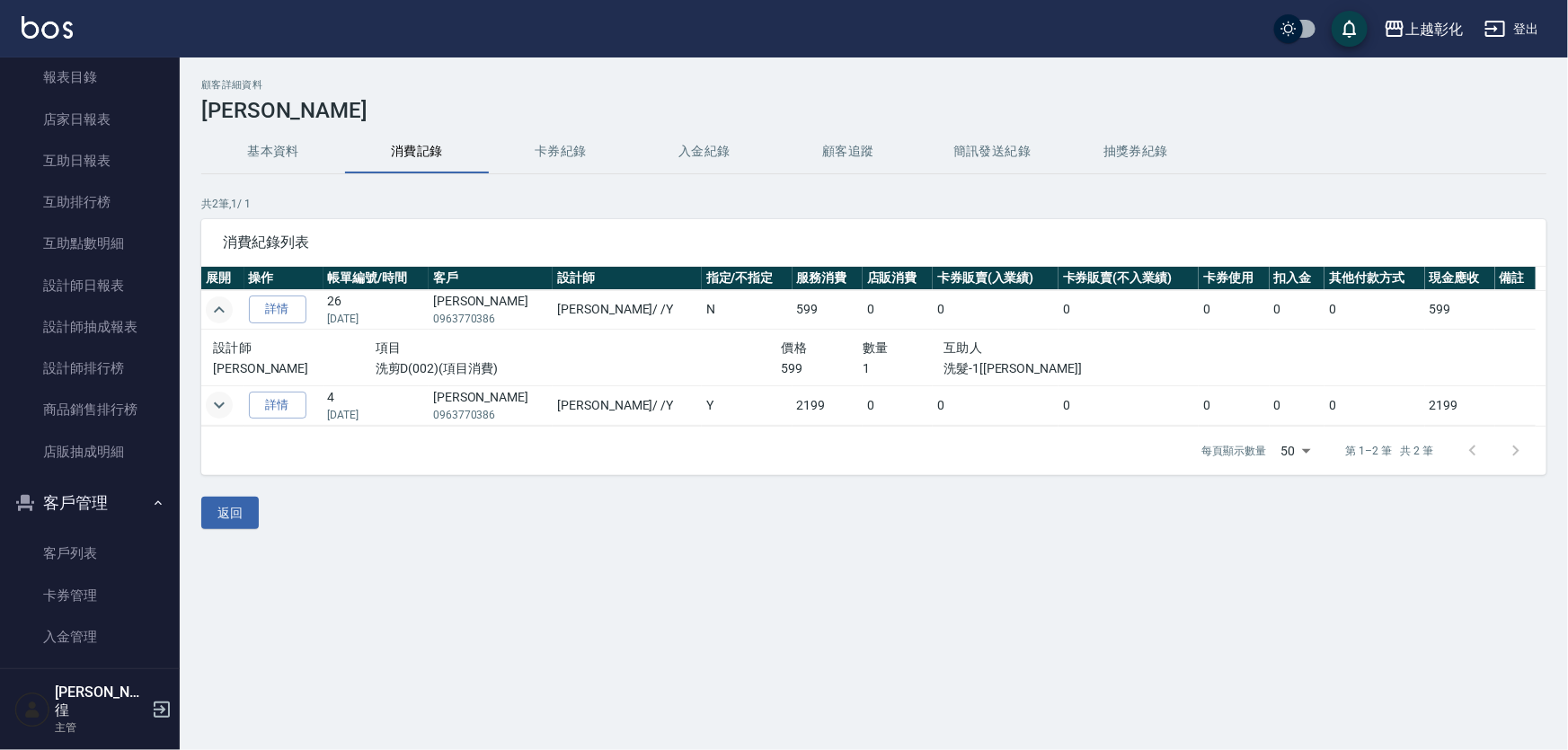
click at [215, 319] on icon "expand row" at bounding box center [219, 310] width 22 height 22
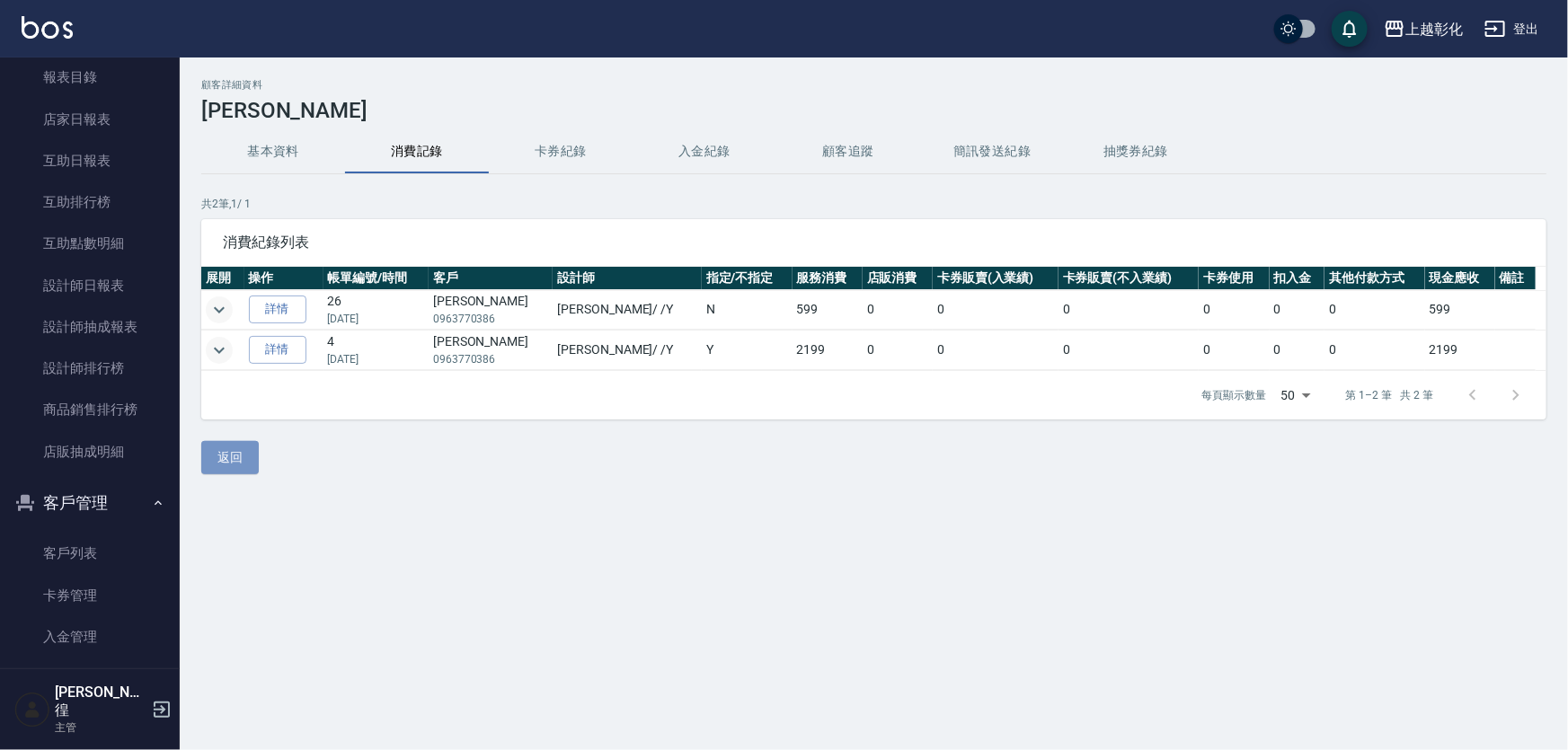
drag, startPoint x: 224, startPoint y: 463, endPoint x: 256, endPoint y: 451, distance: 34.2
click at [224, 463] on button "返回" at bounding box center [229, 457] width 58 height 33
